Goal: Task Accomplishment & Management: Manage account settings

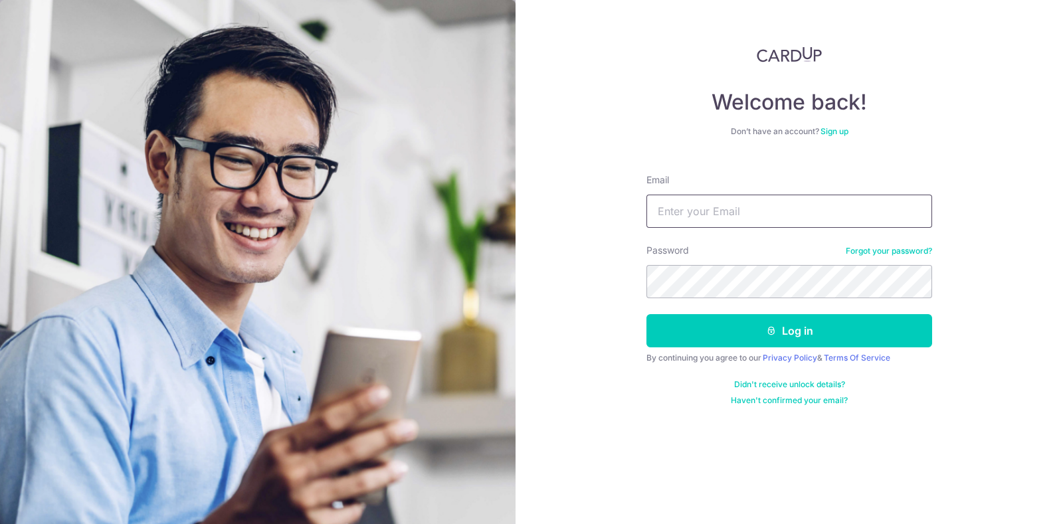
click at [687, 206] on input "Email" at bounding box center [790, 211] width 286 height 33
type input "[PERSON_NAME][EMAIL_ADDRESS][DOMAIN_NAME]"
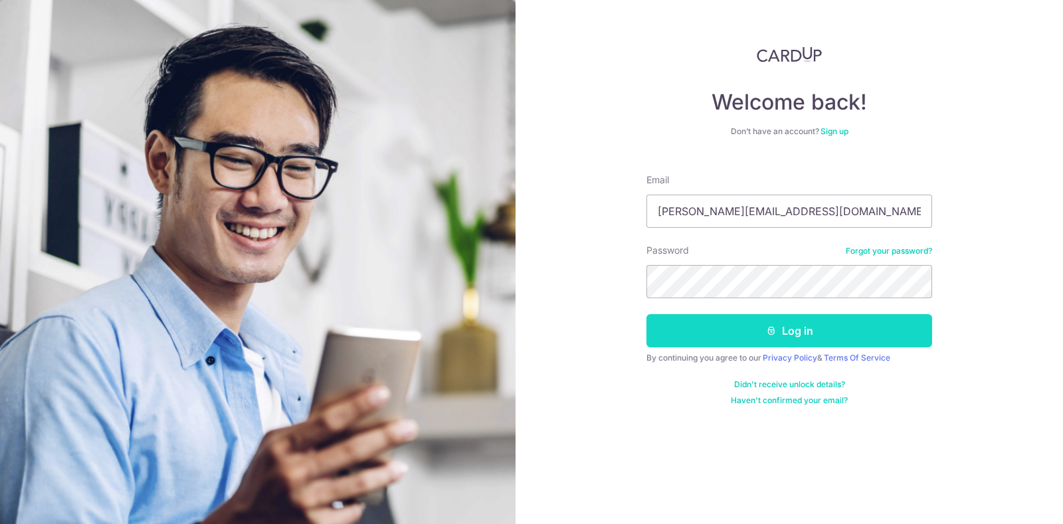
click at [706, 332] on button "Log in" at bounding box center [790, 330] width 286 height 33
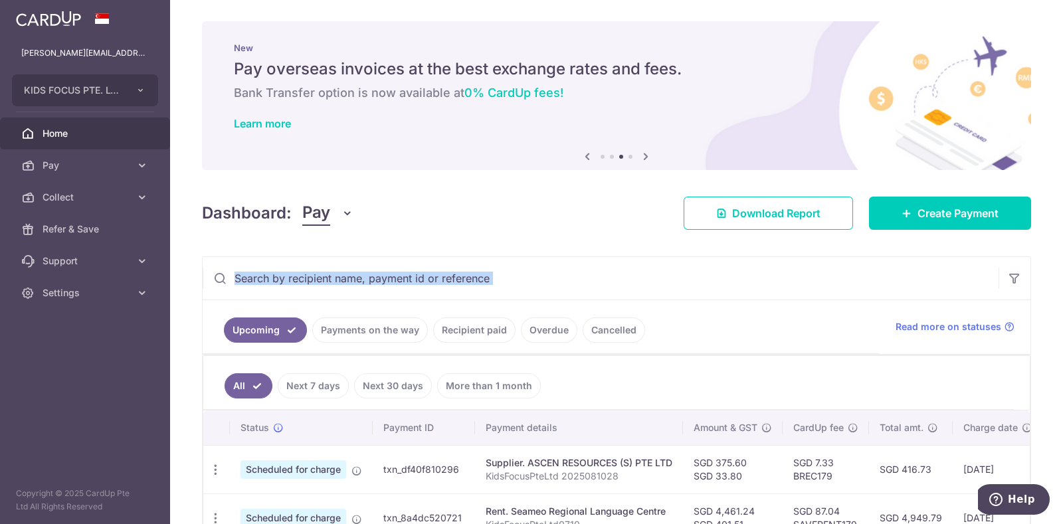
drag, startPoint x: 1051, startPoint y: 229, endPoint x: 1050, endPoint y: 277, distance: 47.8
click at [1050, 277] on div "× Pause Schedule Pause all future payments in this series Pause just this one p…" at bounding box center [616, 262] width 893 height 524
click at [971, 253] on div "× Pause Schedule Pause all future payments in this series Pause just this one p…" at bounding box center [616, 262] width 893 height 524
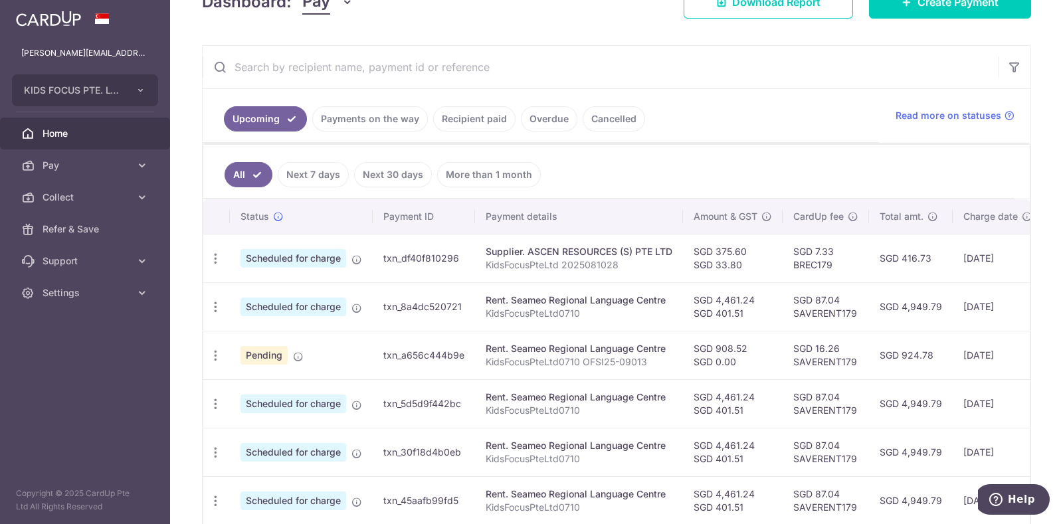
scroll to position [216, 0]
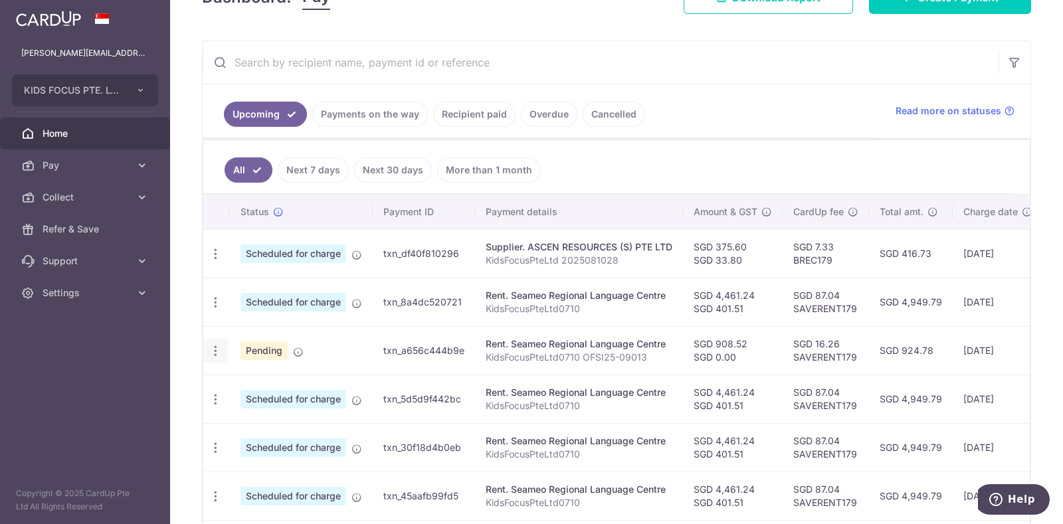
click at [215, 350] on icon "button" at bounding box center [216, 351] width 14 height 14
click at [258, 383] on span "Update payment" at bounding box center [286, 387] width 90 height 16
radio input "true"
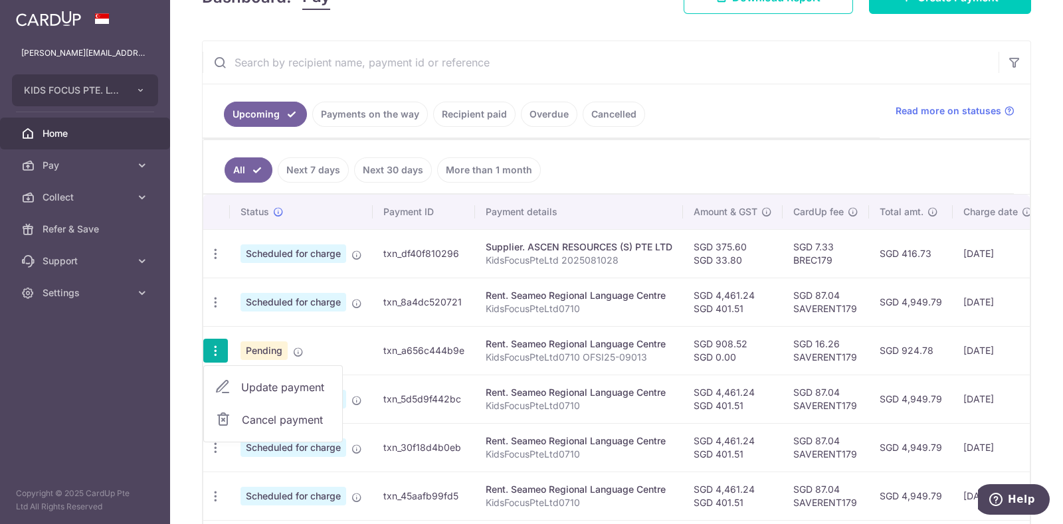
type input "908.52"
type input "0.00"
type input "02/10/2025"
type input "KidsFocusPteLtd0710 OFSI25-09013"
type input "RentDepositTopU"
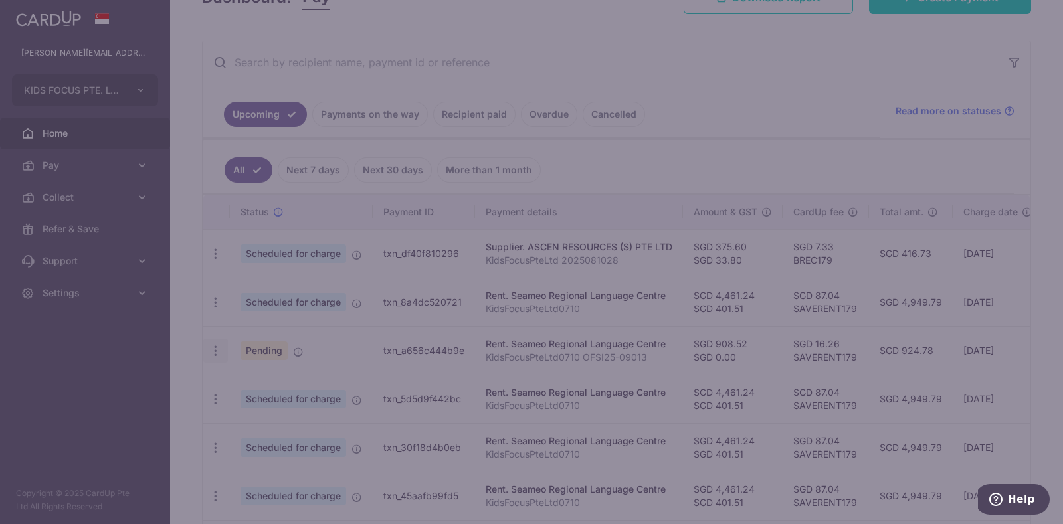
type input "SAVERENT179"
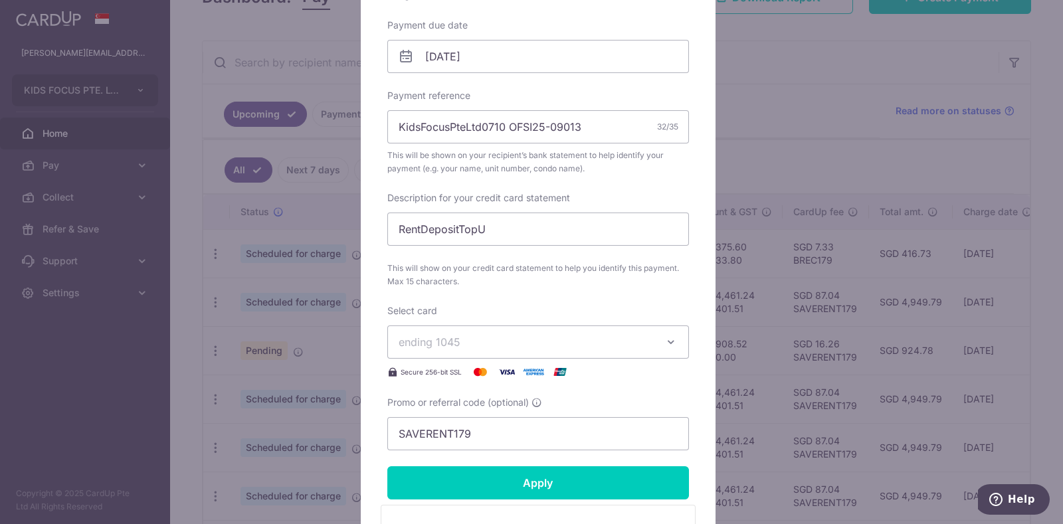
scroll to position [518, 0]
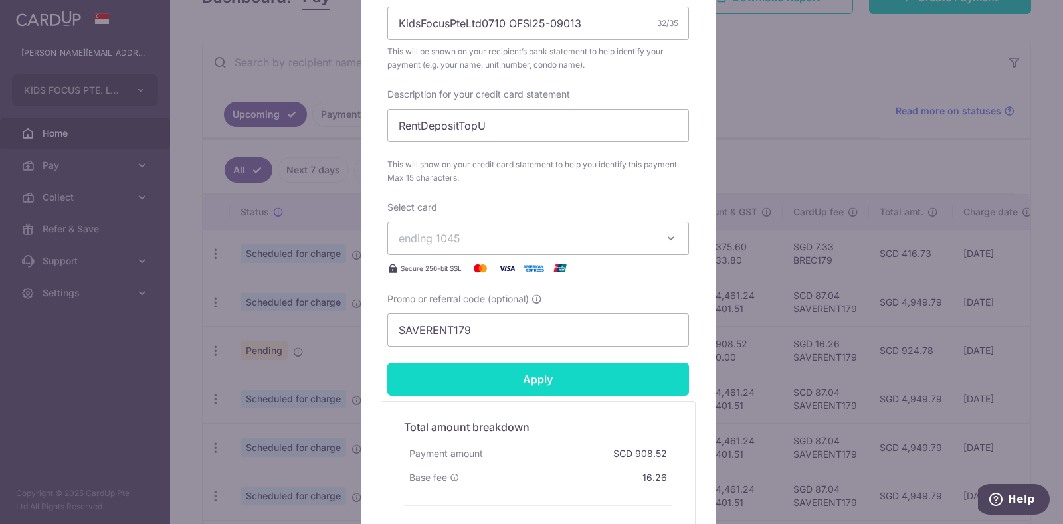
click at [565, 377] on input "Apply" at bounding box center [538, 379] width 302 height 33
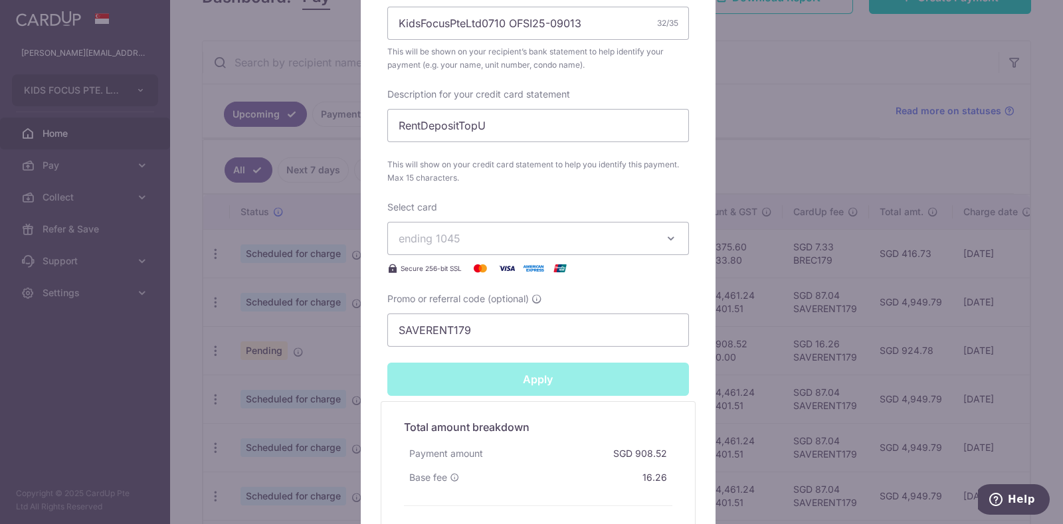
type input "Successfully Applied"
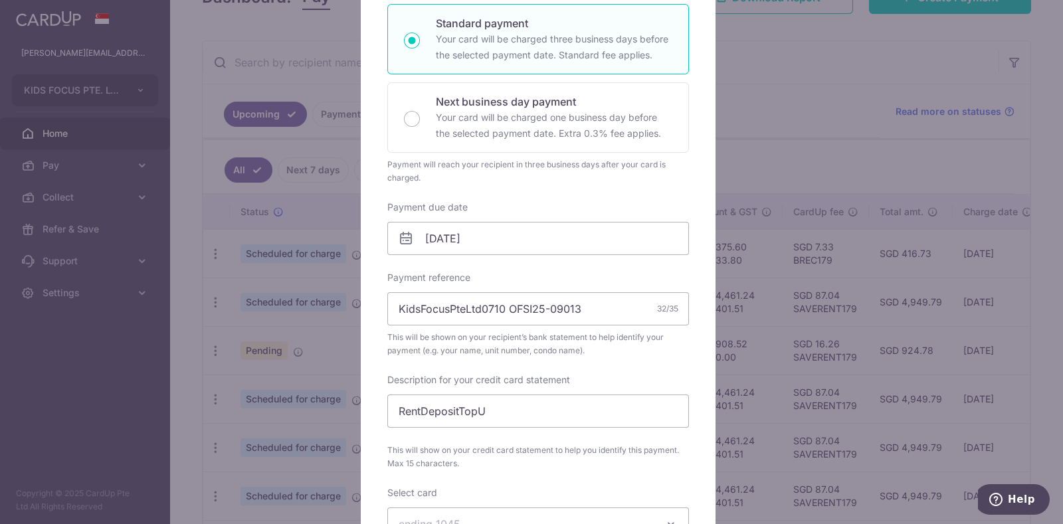
scroll to position [48, 0]
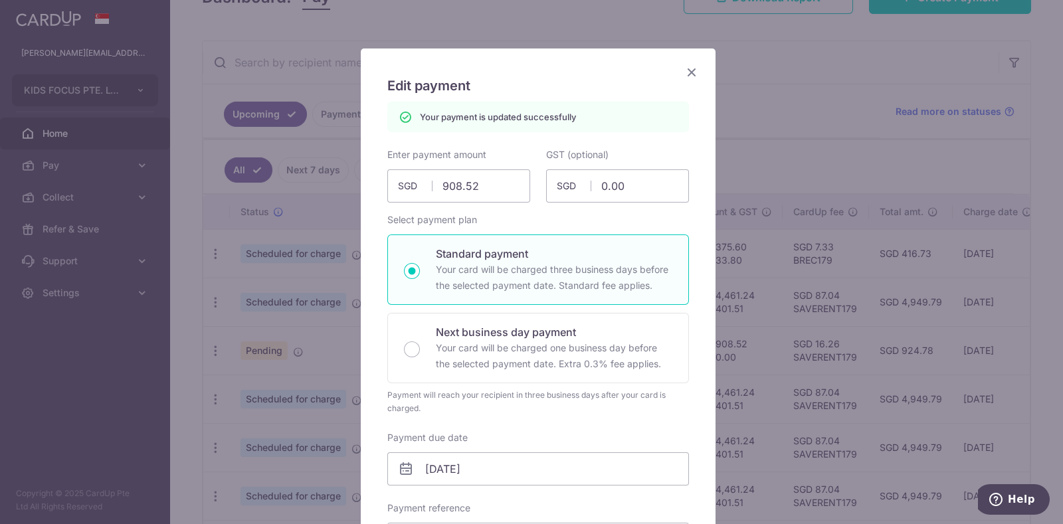
click at [1037, 47] on div "Edit payment By clicking apply, you will make changes to all payments to Seameo…" at bounding box center [531, 262] width 1063 height 524
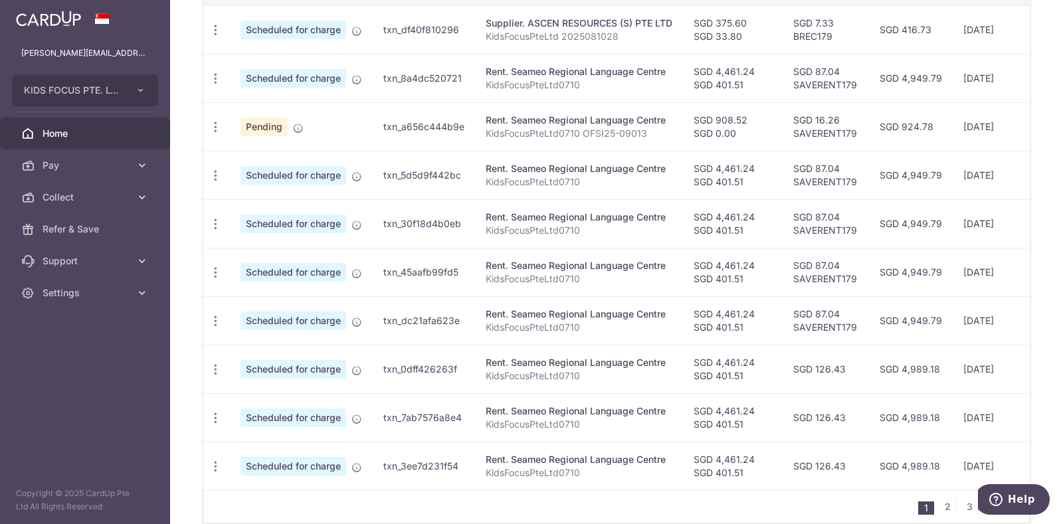
scroll to position [508, 0]
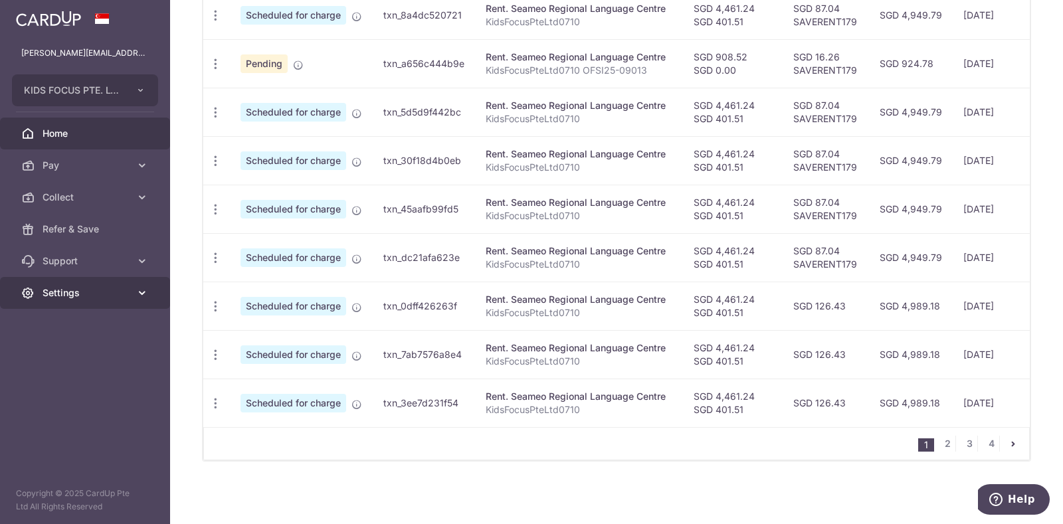
click at [138, 297] on icon at bounding box center [142, 292] width 13 height 13
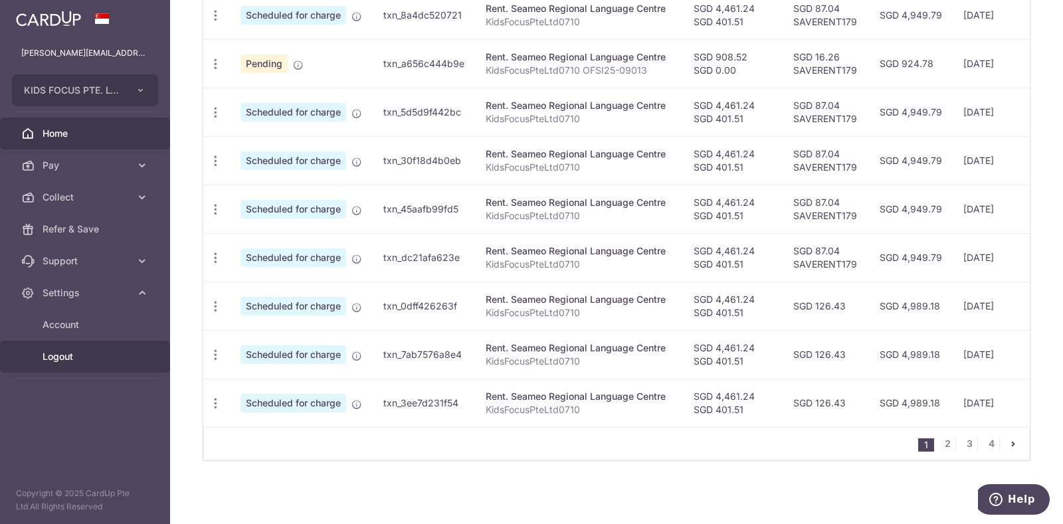
click at [69, 355] on span "Logout" at bounding box center [87, 356] width 88 height 13
